Goal: Task Accomplishment & Management: Manage account settings

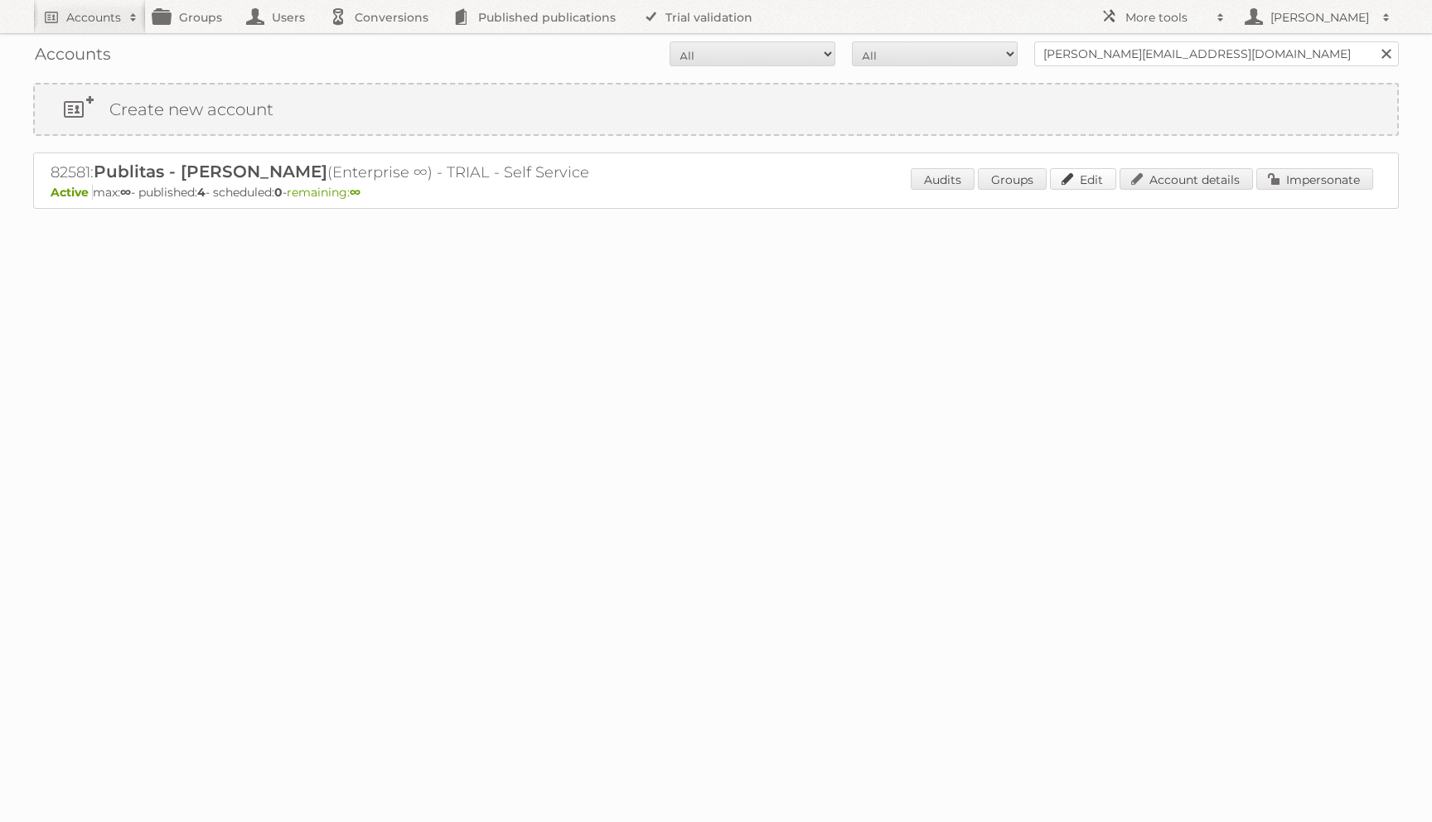
click at [1086, 175] on link "Edit" at bounding box center [1083, 179] width 66 height 22
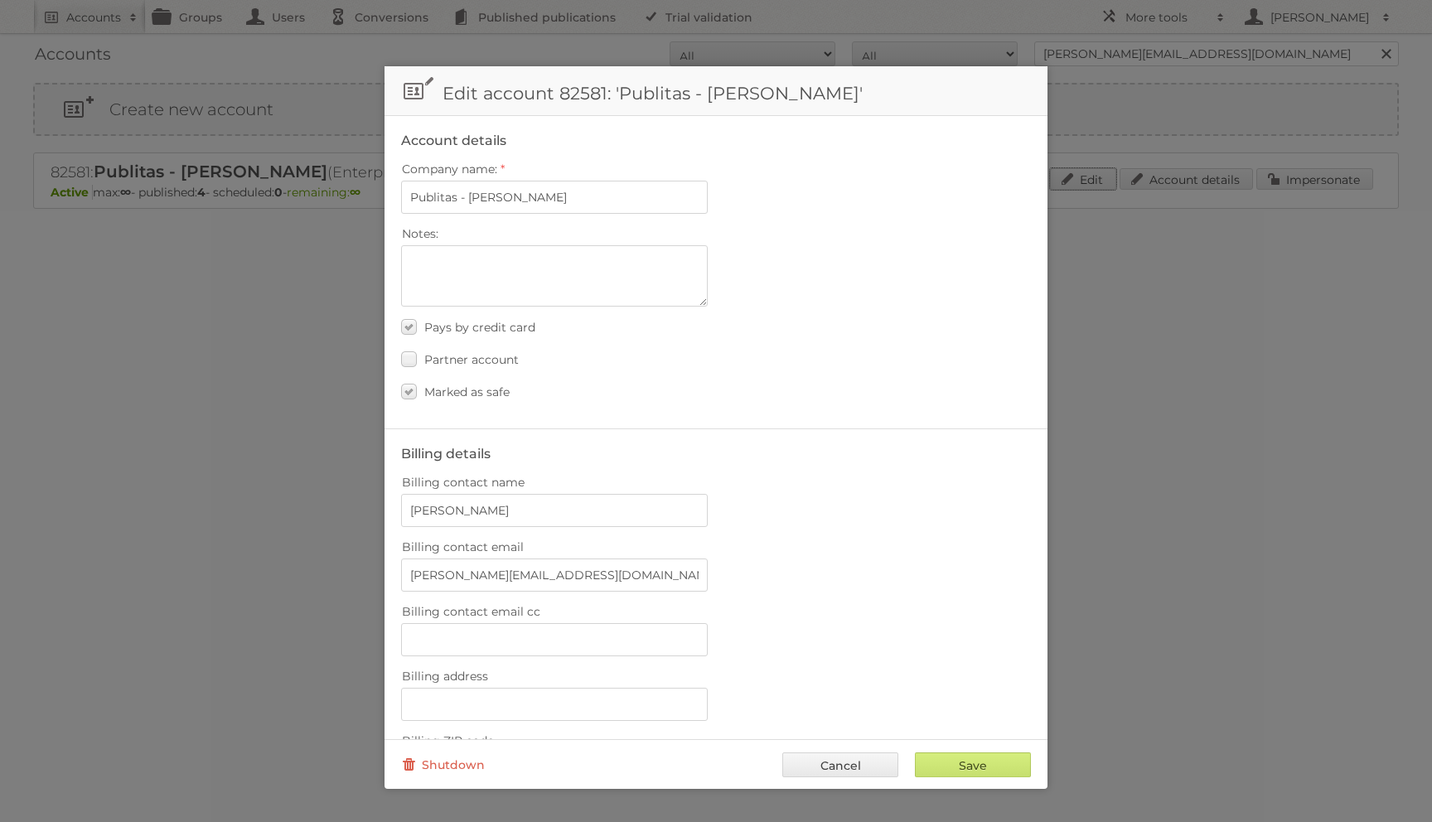
scroll to position [498, 0]
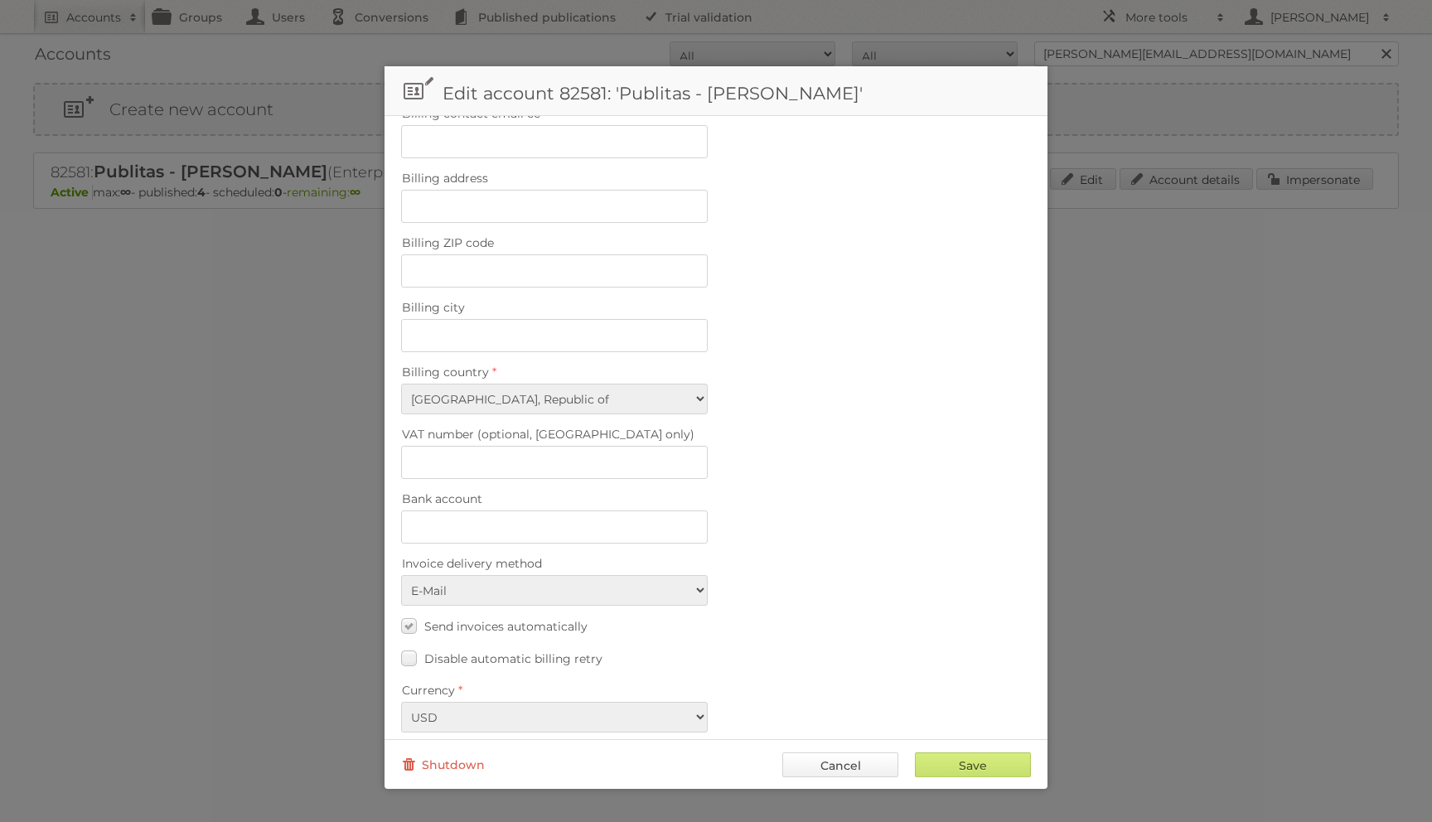
click at [825, 776] on link "Cancel" at bounding box center [840, 764] width 116 height 25
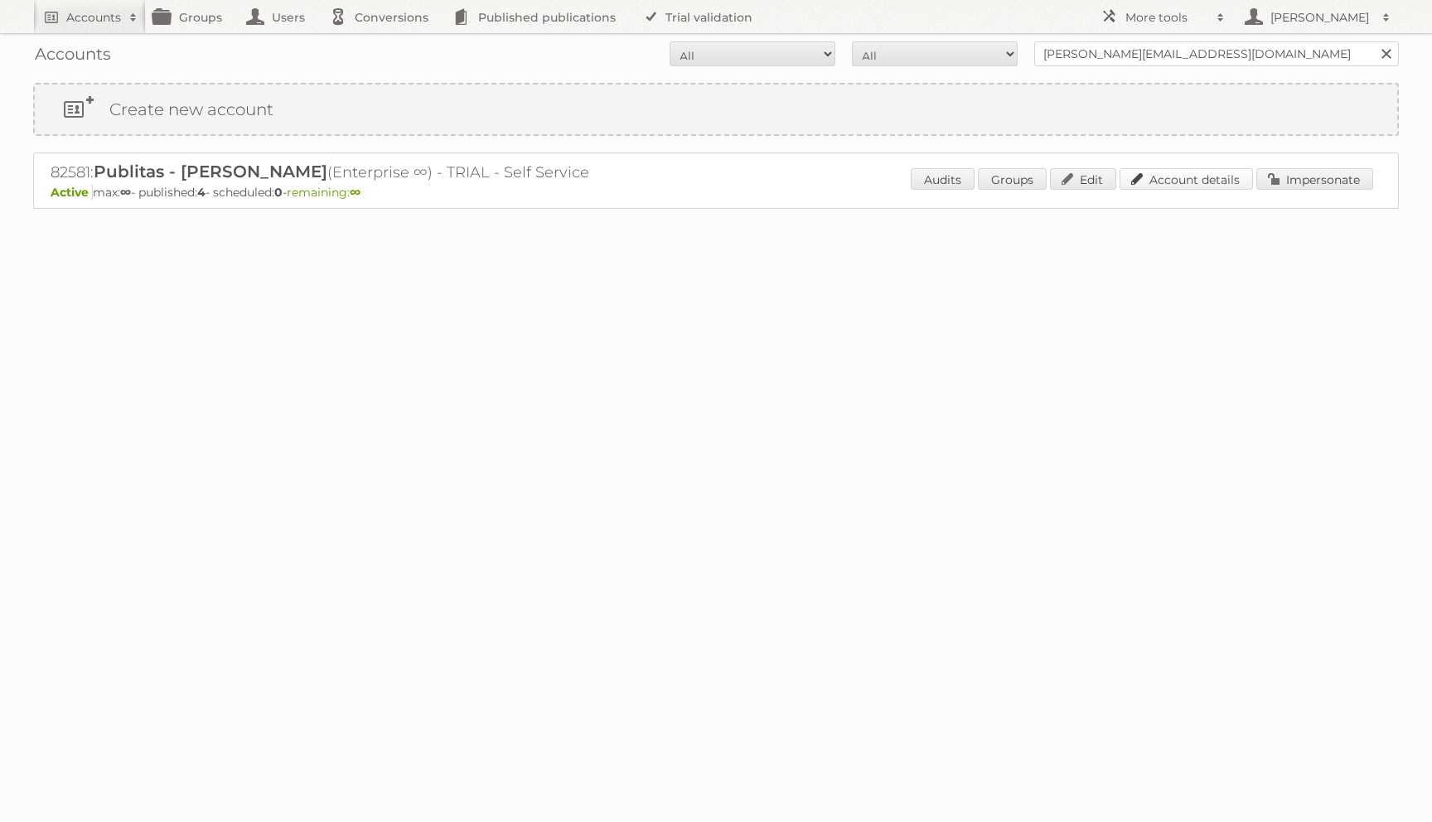
click at [1196, 181] on link "Account details" at bounding box center [1185, 179] width 133 height 22
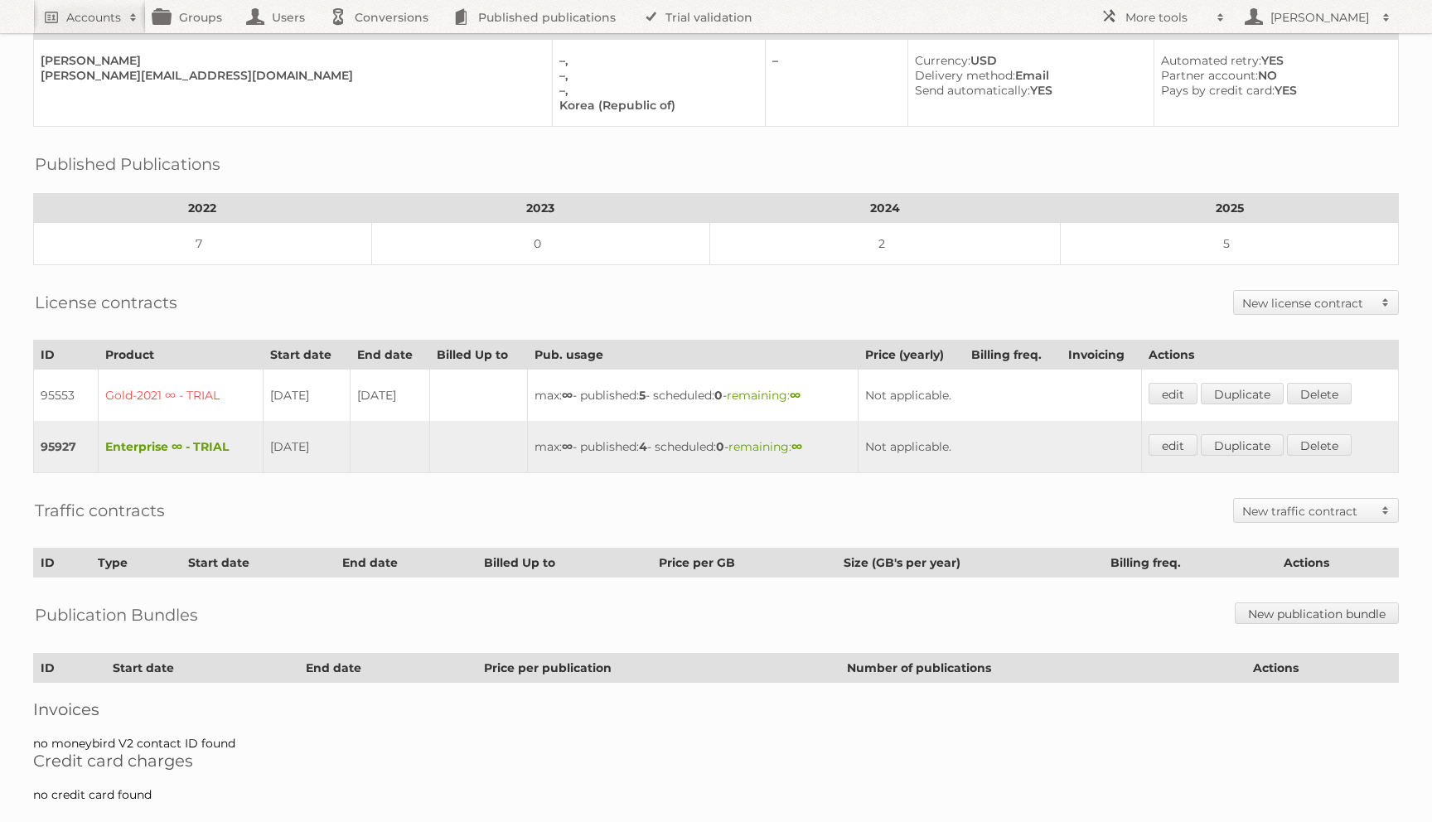
scroll to position [157, 0]
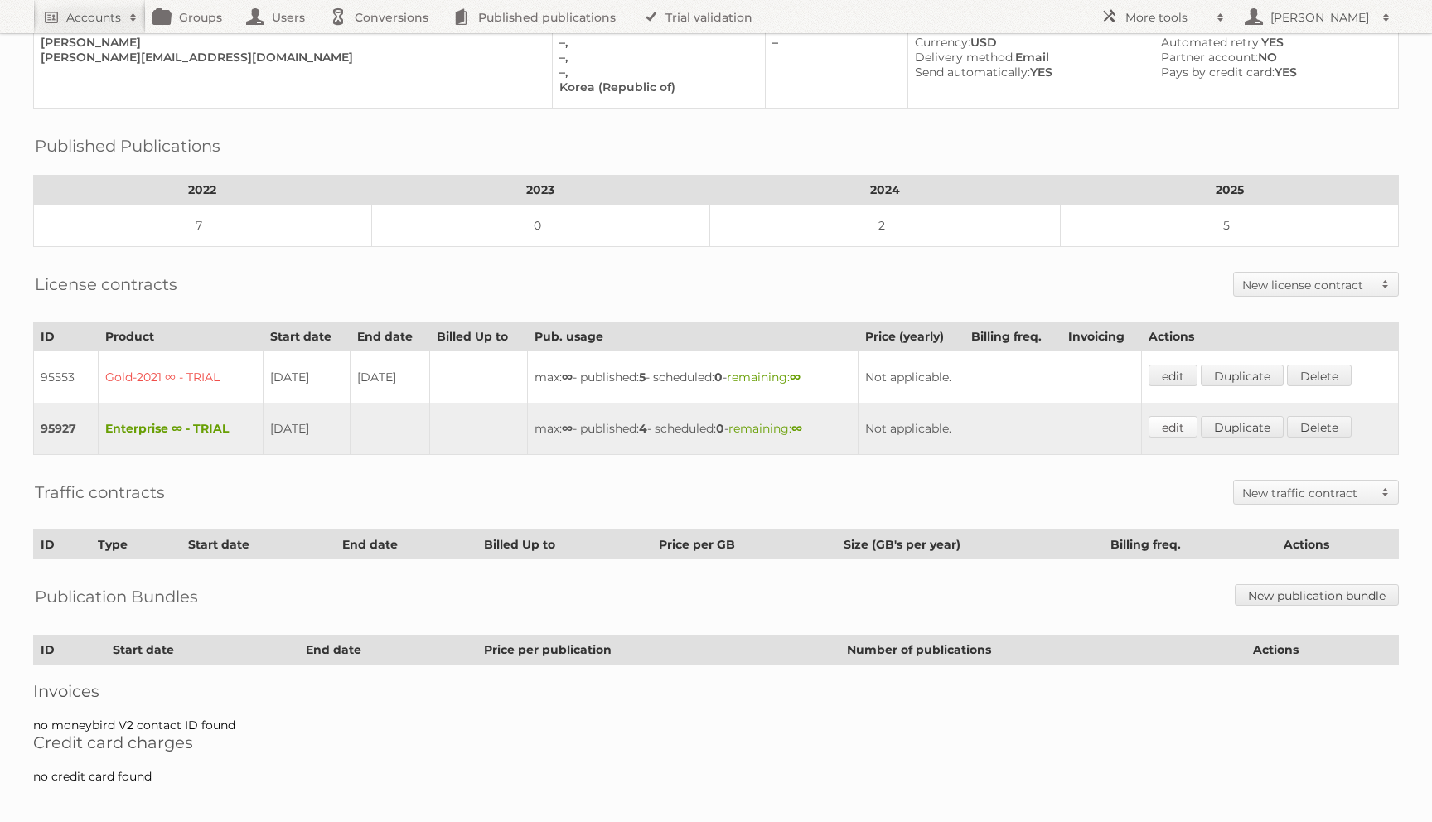
click at [1191, 424] on link "edit" at bounding box center [1172, 427] width 49 height 22
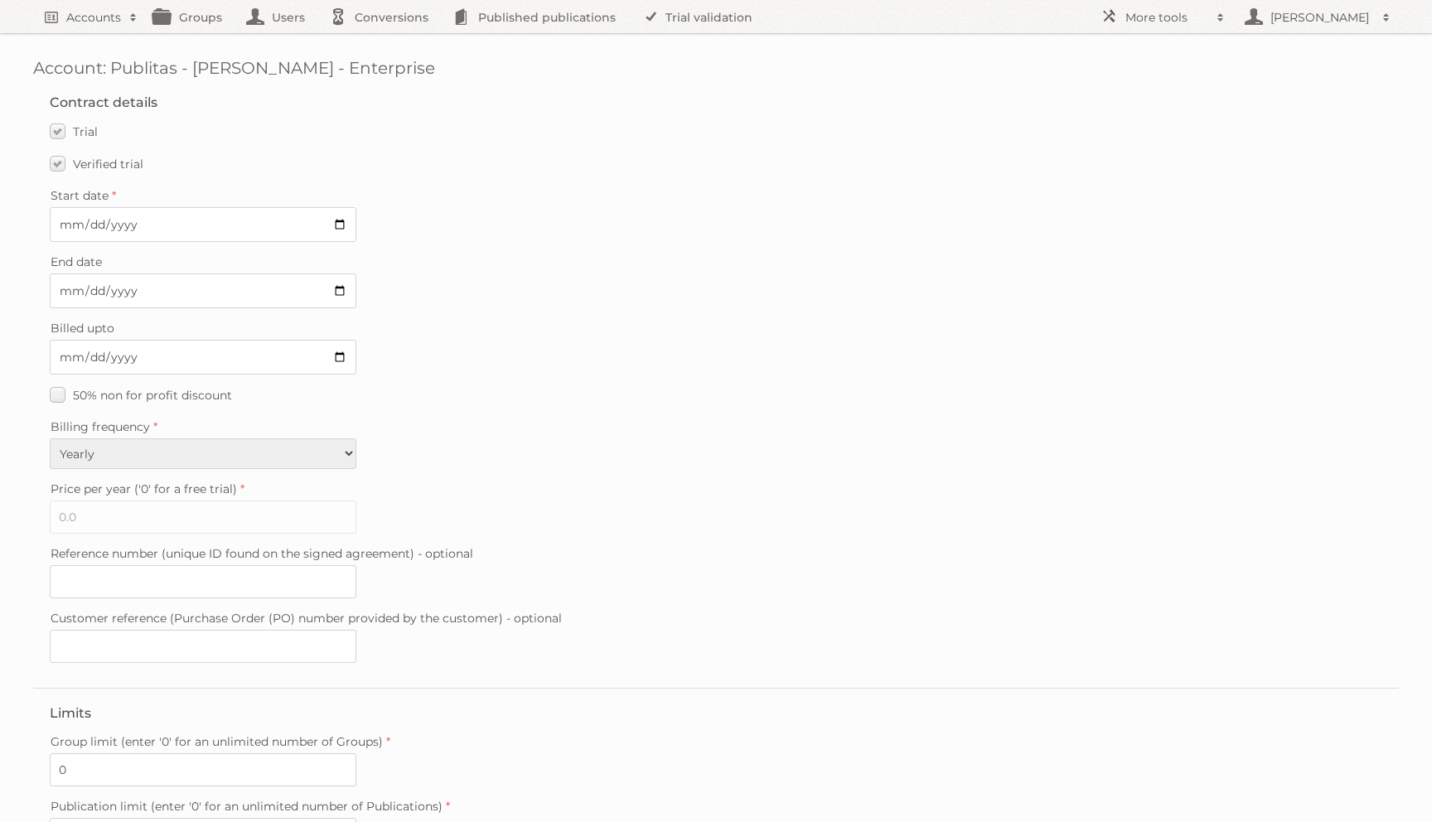
scroll to position [269, 0]
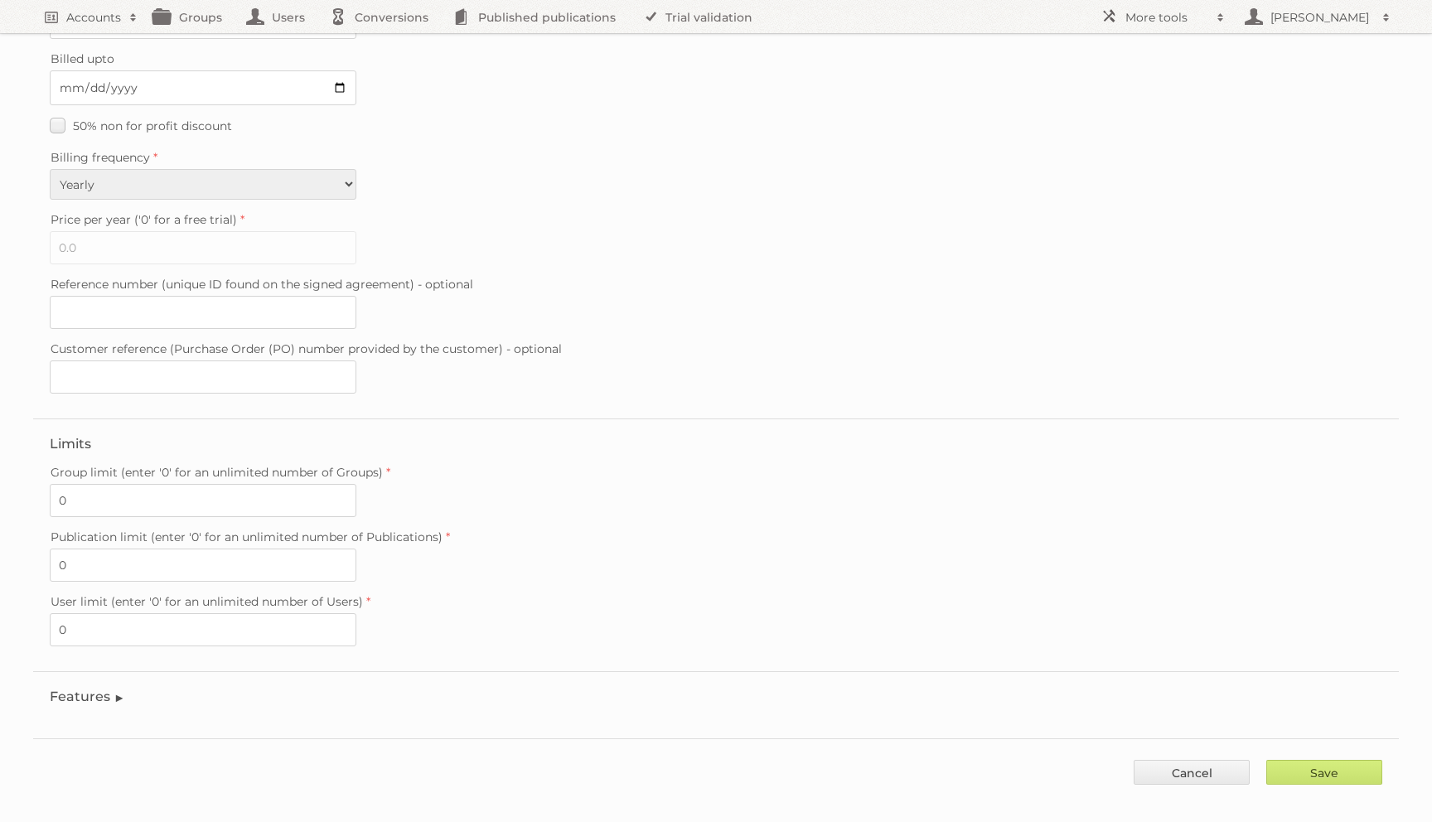
click at [96, 689] on legend "Features" at bounding box center [87, 697] width 75 height 16
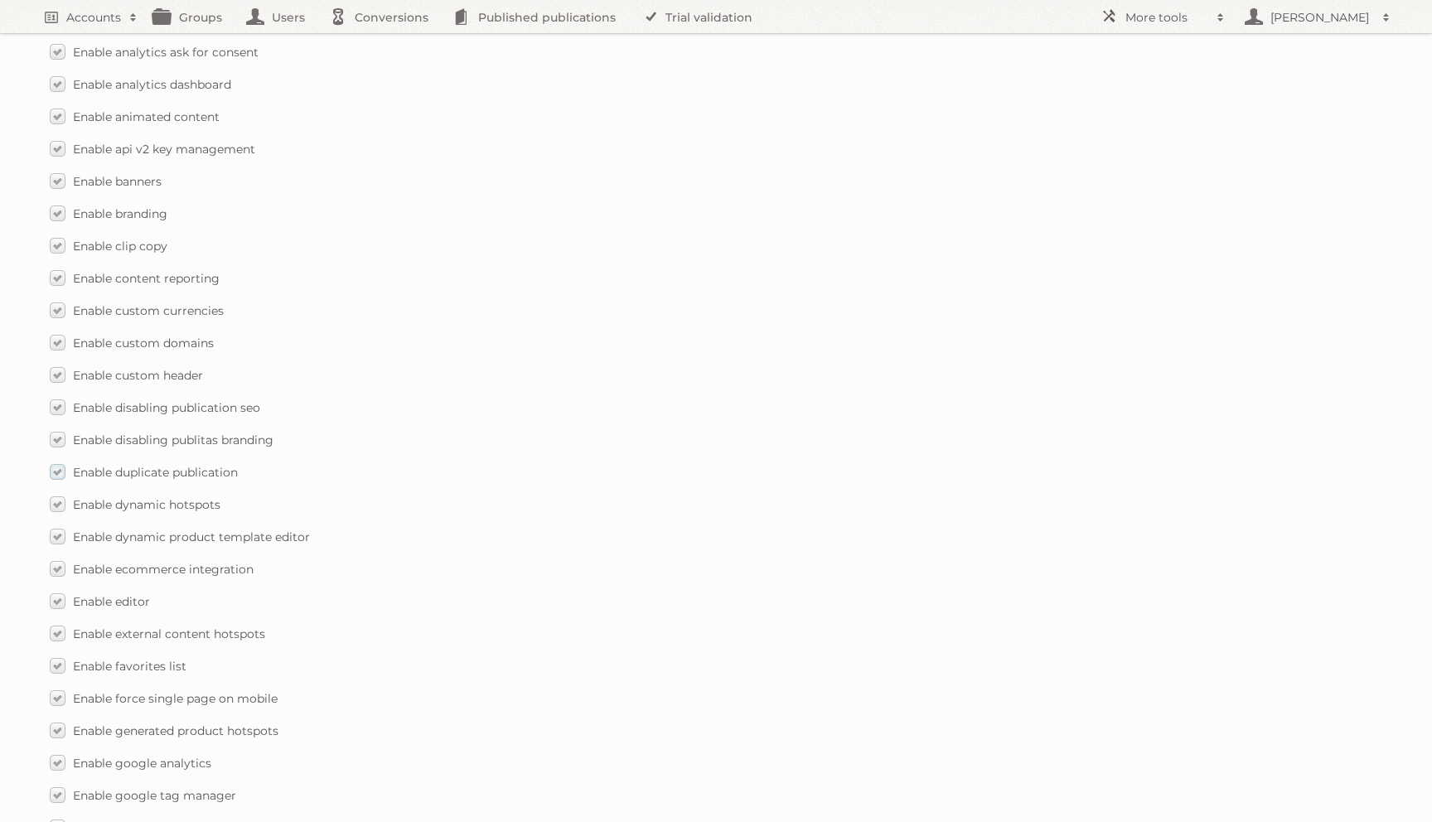
scroll to position [1005, 0]
click at [104, 403] on span "Enable disabling publication seo" at bounding box center [166, 410] width 187 height 15
click at [0, 0] on input "Enable disabling publication seo" at bounding box center [0, 0] width 0 height 0
click at [104, 403] on span "Enable disabling publication seo" at bounding box center [166, 410] width 187 height 15
click at [0, 0] on input "Enable disabling publication seo" at bounding box center [0, 0] width 0 height 0
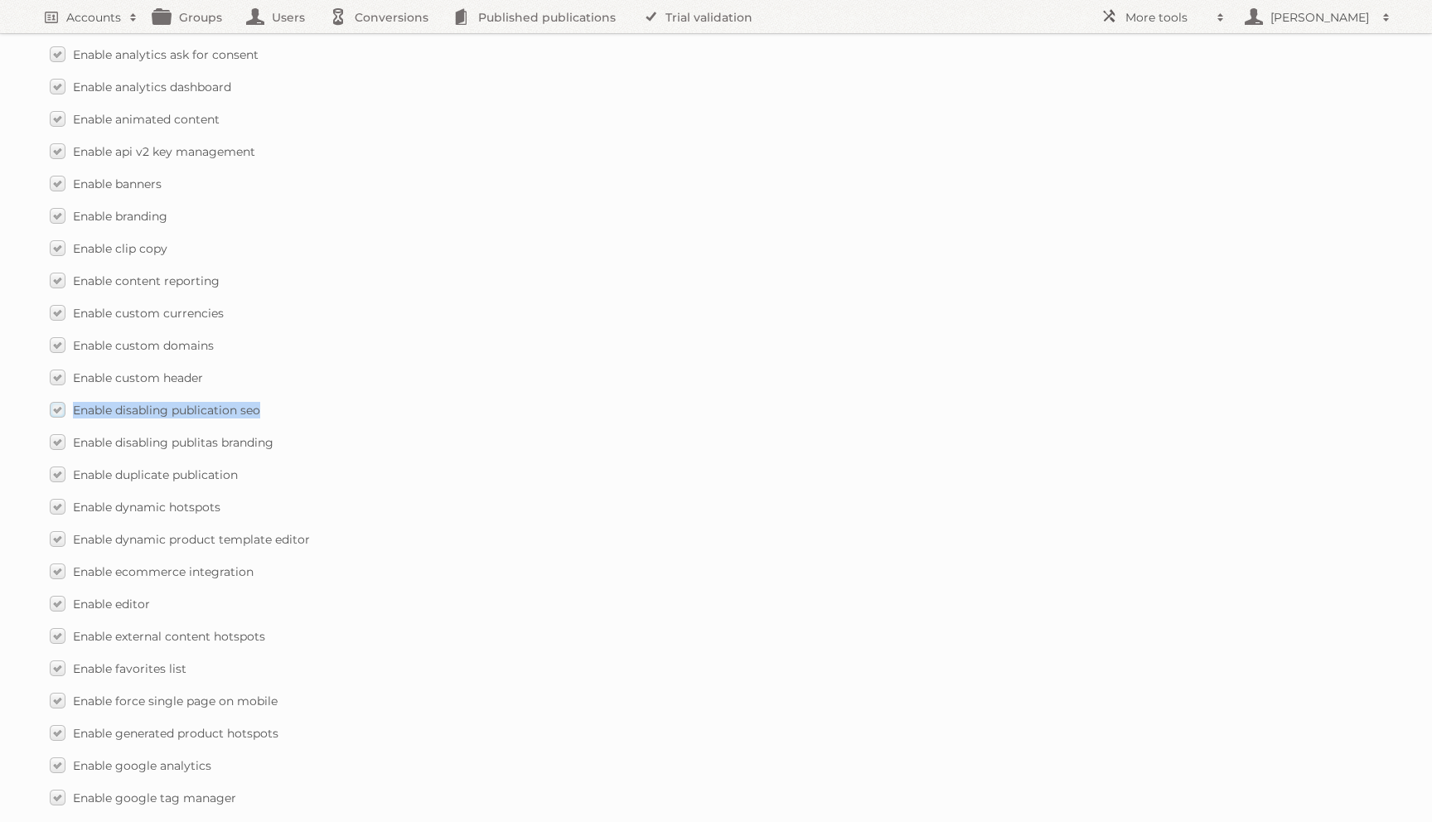
click at [104, 403] on span "Enable disabling publication seo" at bounding box center [166, 410] width 187 height 15
click at [0, 0] on input "Enable disabling publication seo" at bounding box center [0, 0] width 0 height 0
click at [572, 337] on div "Enable custom domains" at bounding box center [716, 345] width 1332 height 24
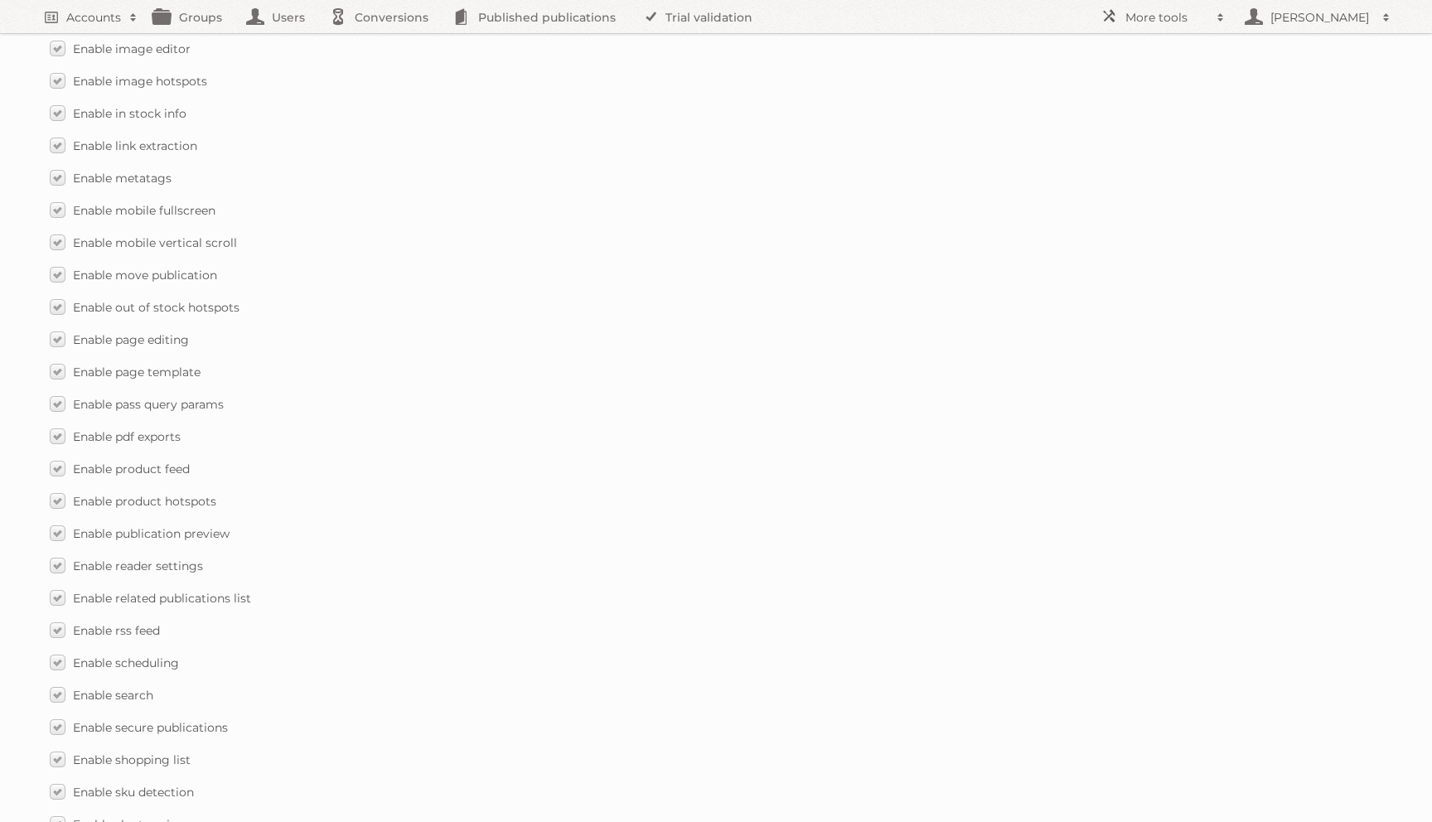
scroll to position [2240, 0]
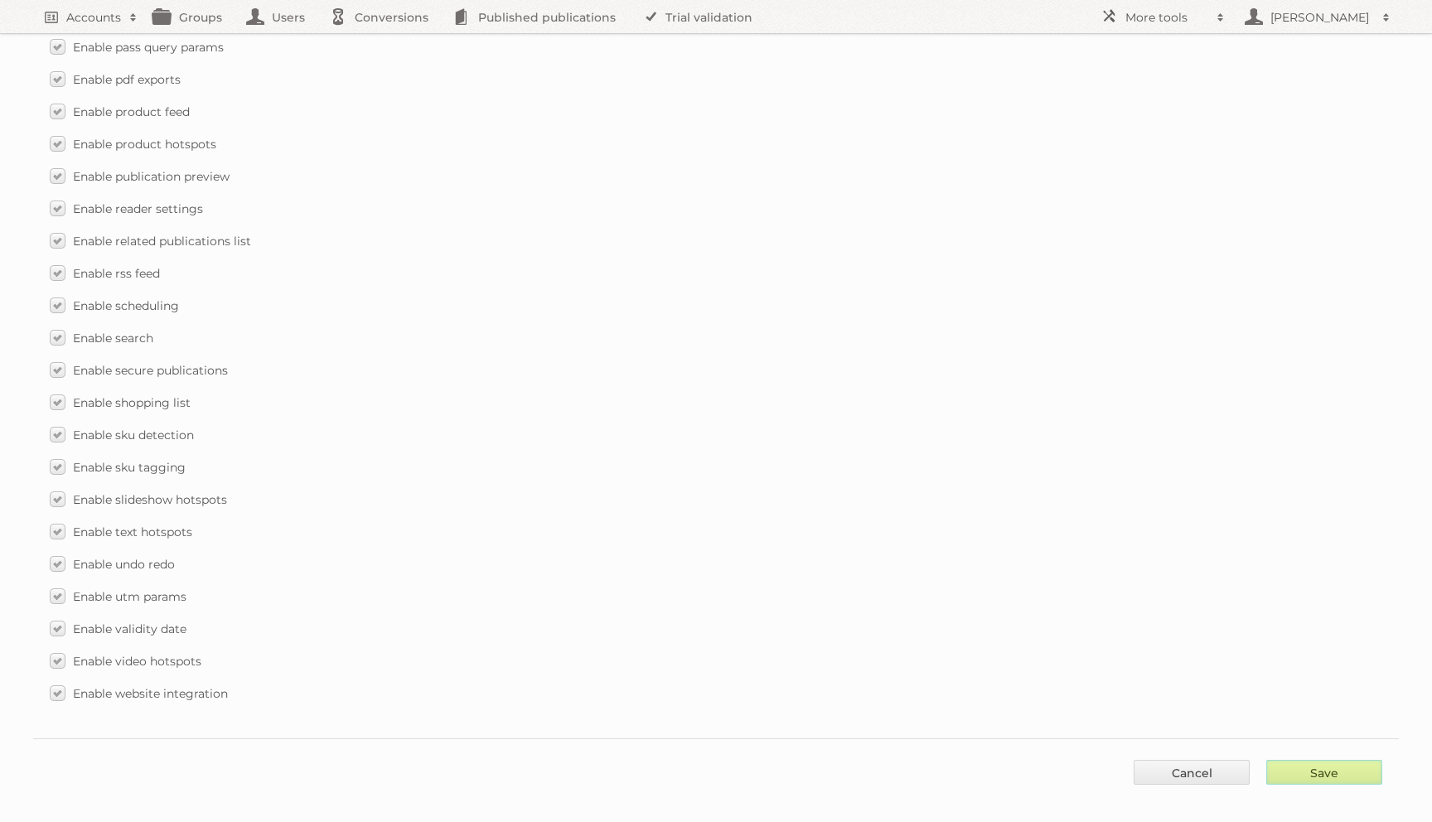
click at [1298, 760] on input "Save" at bounding box center [1324, 772] width 116 height 25
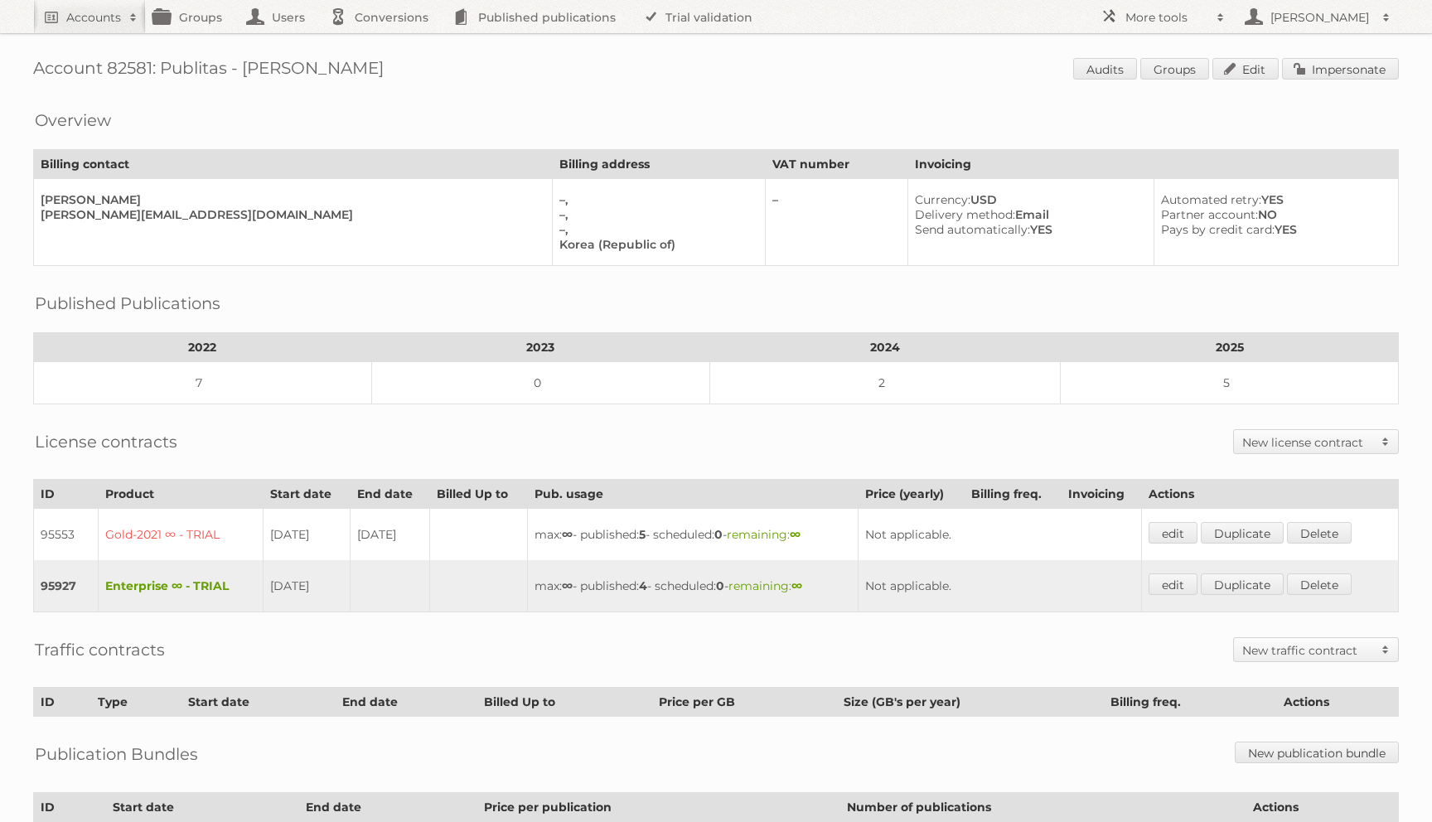
scroll to position [157, 0]
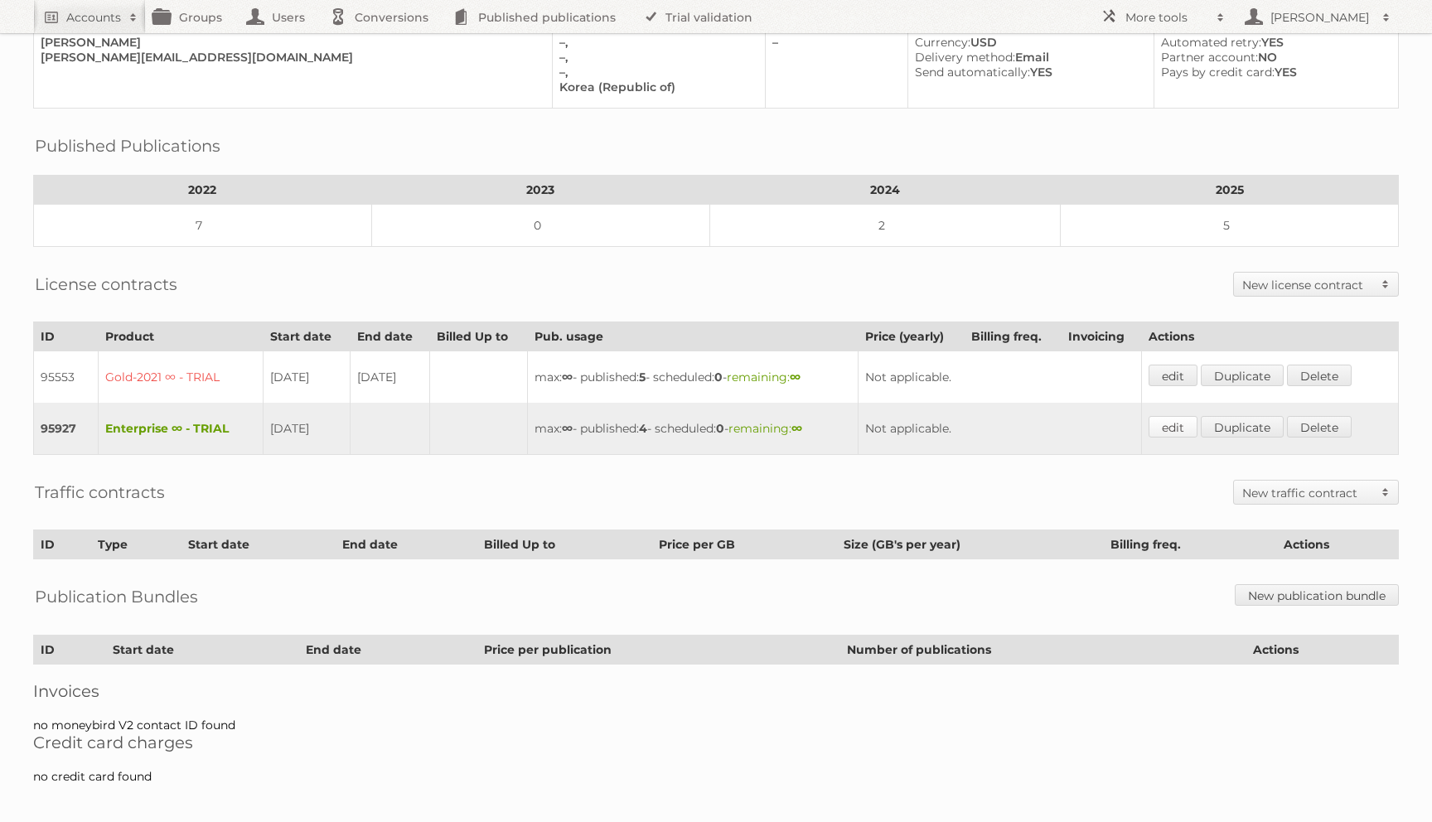
click at [1172, 416] on link "edit" at bounding box center [1172, 427] width 49 height 22
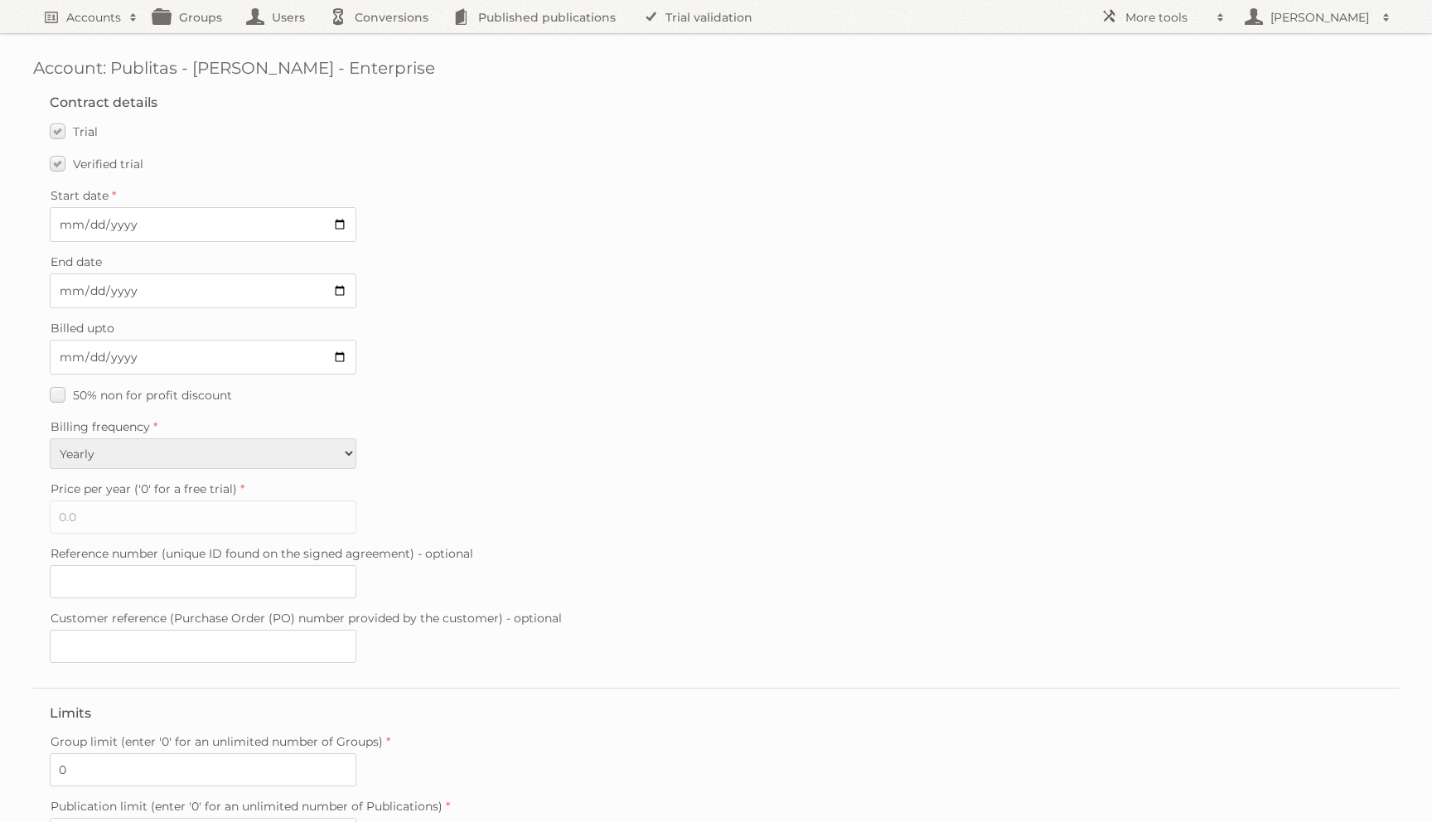
scroll to position [269, 0]
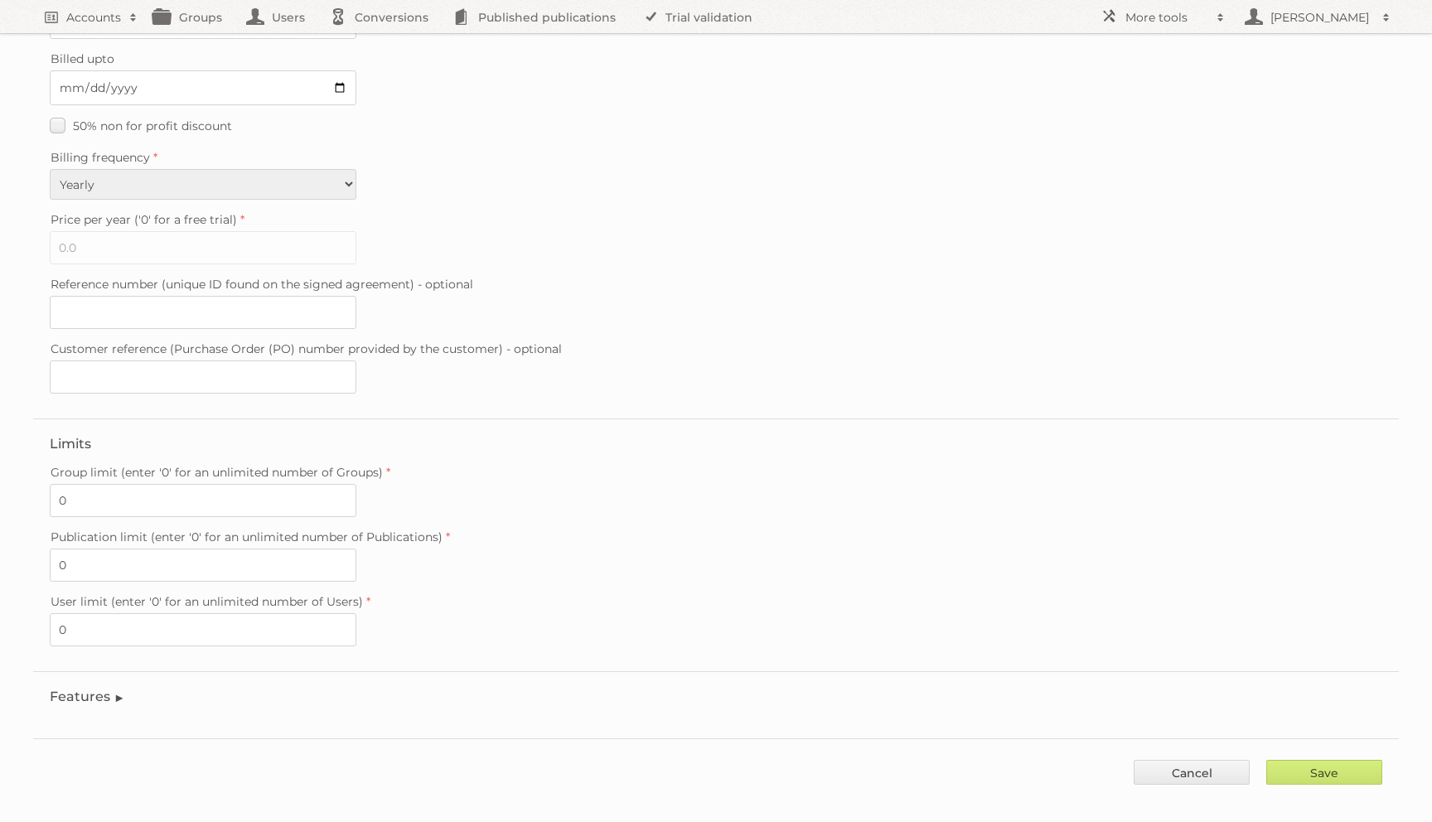
click at [99, 689] on legend "Features" at bounding box center [87, 697] width 75 height 16
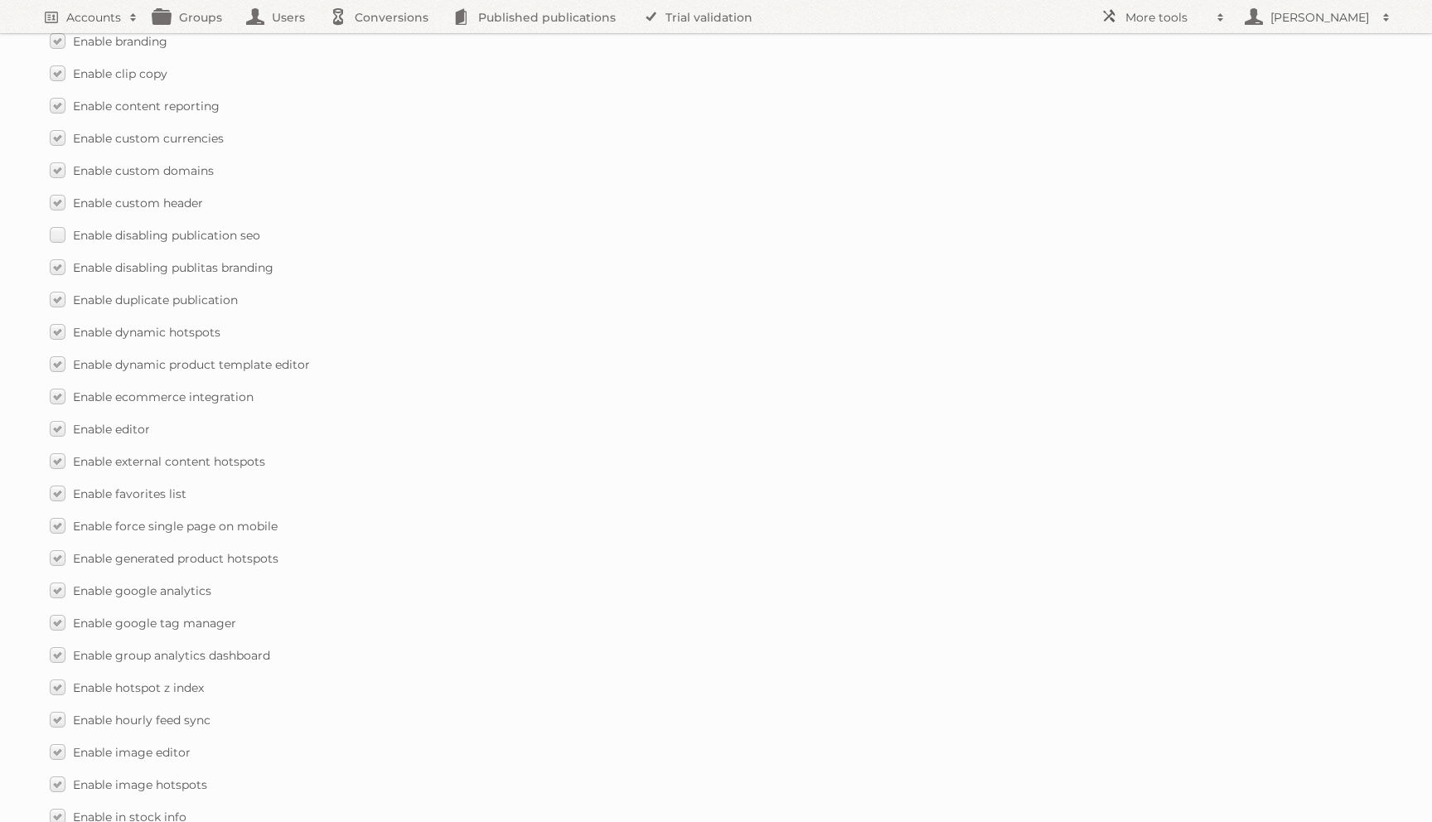
scroll to position [1182, 0]
click at [54, 221] on label "Enable disabling publication seo" at bounding box center [155, 233] width 210 height 24
click at [0, 0] on input "Enable disabling publication seo" at bounding box center [0, 0] width 0 height 0
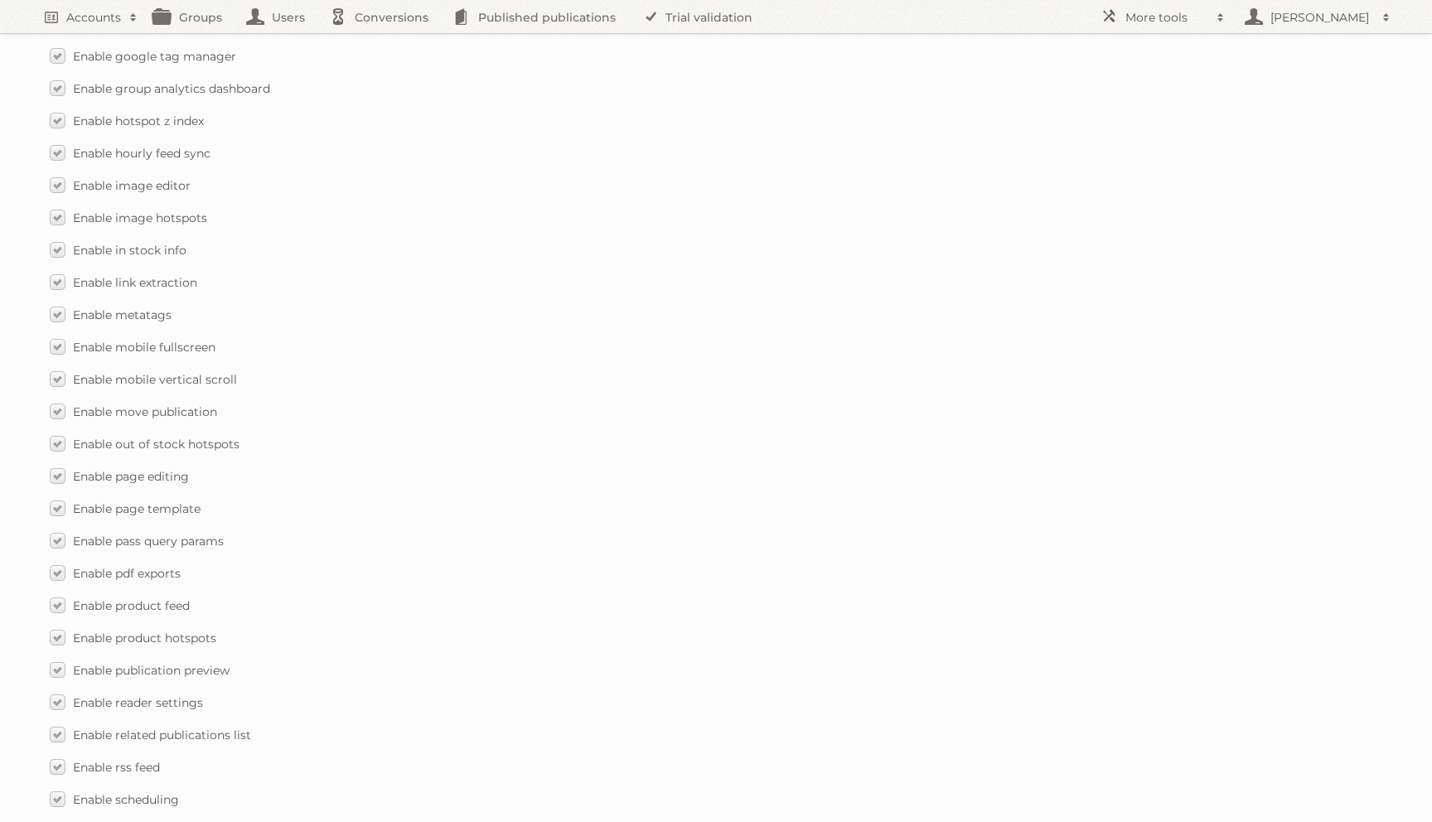
scroll to position [2240, 0]
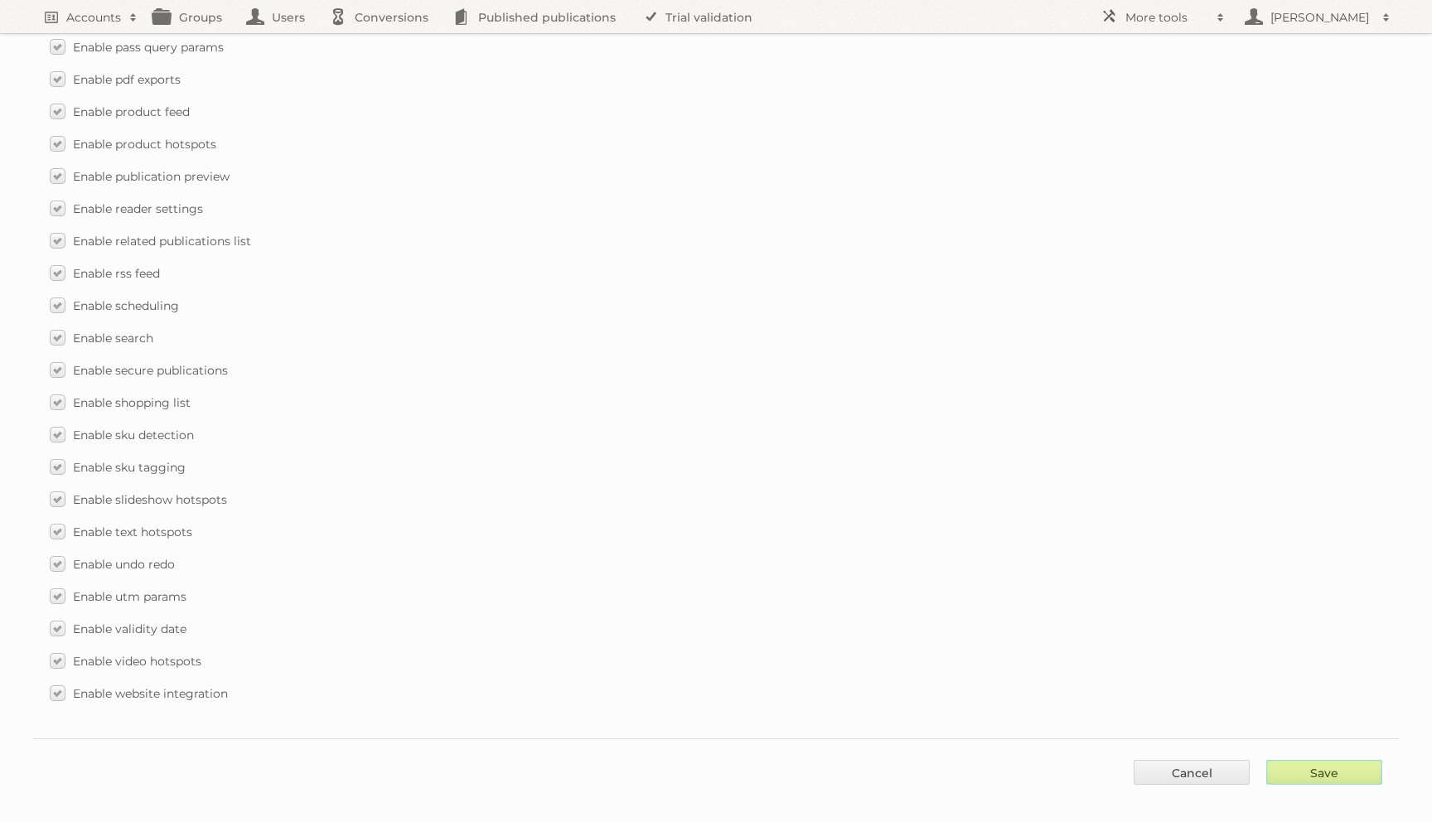
click at [1317, 760] on input "Save" at bounding box center [1324, 772] width 116 height 25
